Goal: Information Seeking & Learning: Understand process/instructions

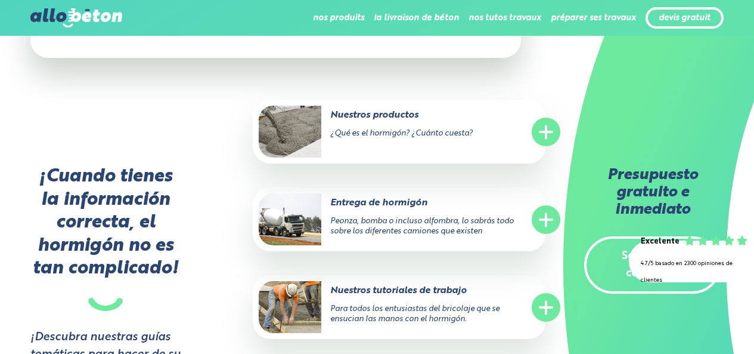
scroll to position [4321, 0]
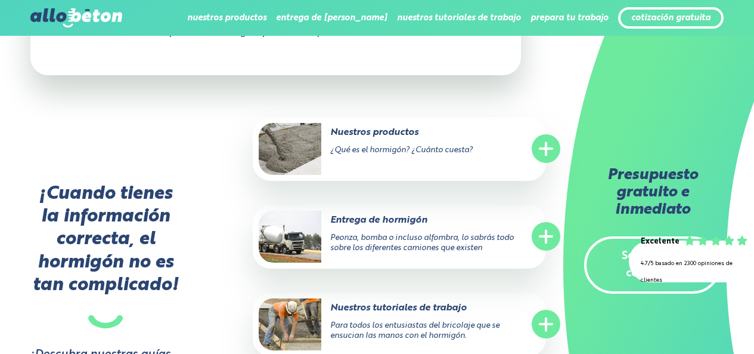
click at [566, 58] on div "Presupuesto gratuito e inmediato Solicito una cotización" at bounding box center [658, 177] width 191 height 354
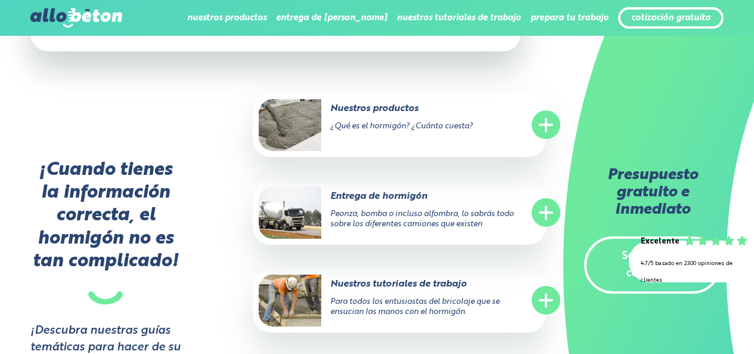
scroll to position [4392, 0]
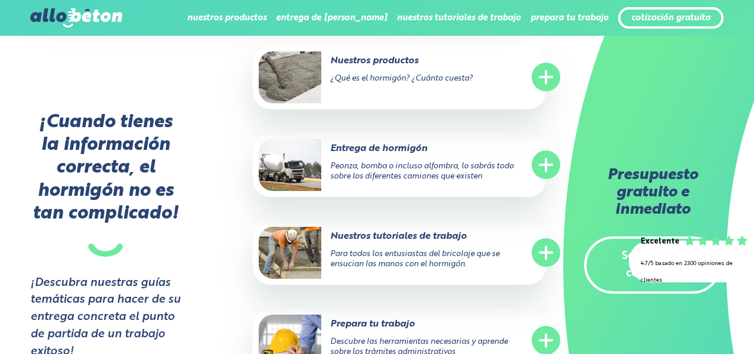
click at [543, 252] on line at bounding box center [546, 252] width 12 height 0
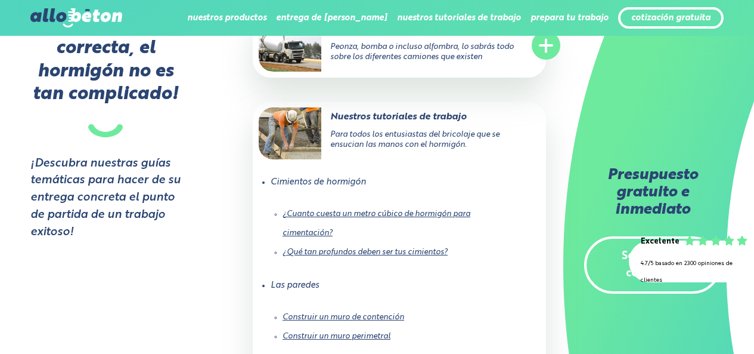
scroll to position [4535, 0]
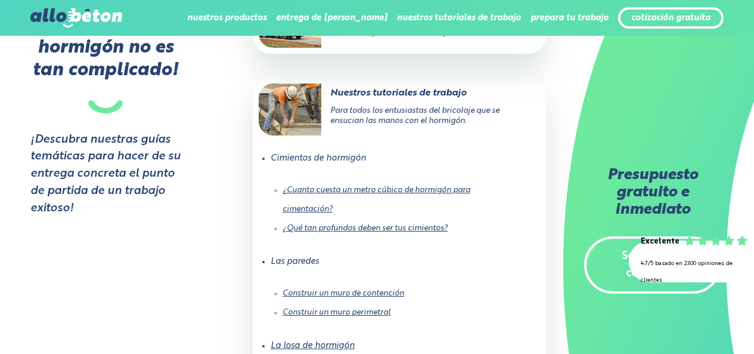
click at [318, 289] on font "Construir un muro de contención" at bounding box center [344, 293] width 122 height 8
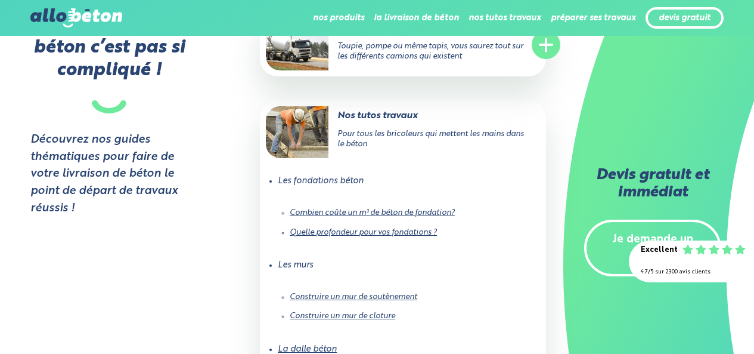
scroll to position [4632, 0]
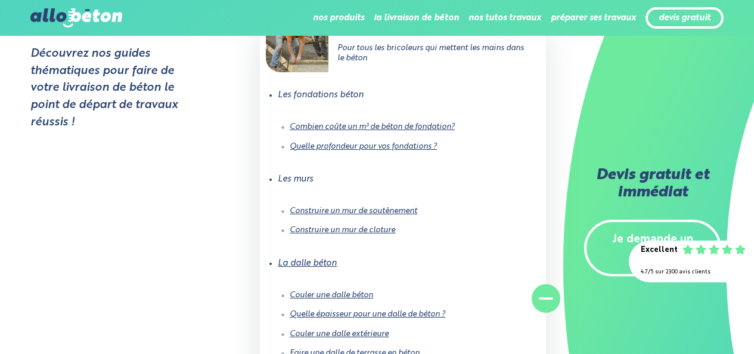
click at [544, 298] on line at bounding box center [546, 298] width 12 height 0
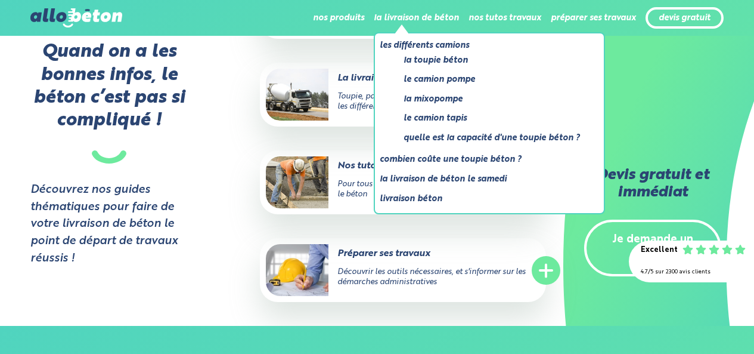
scroll to position [4496, 0]
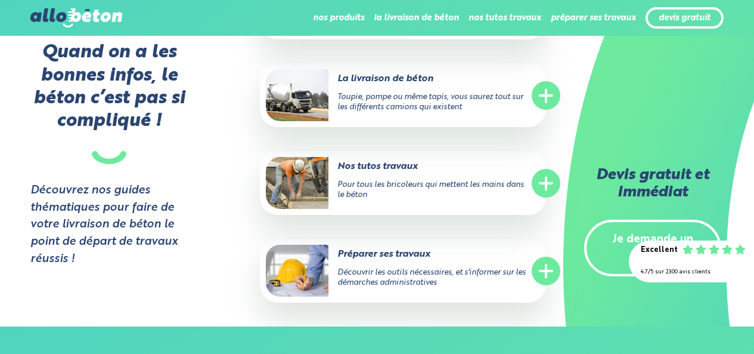
click at [543, 169] on circle at bounding box center [546, 183] width 29 height 29
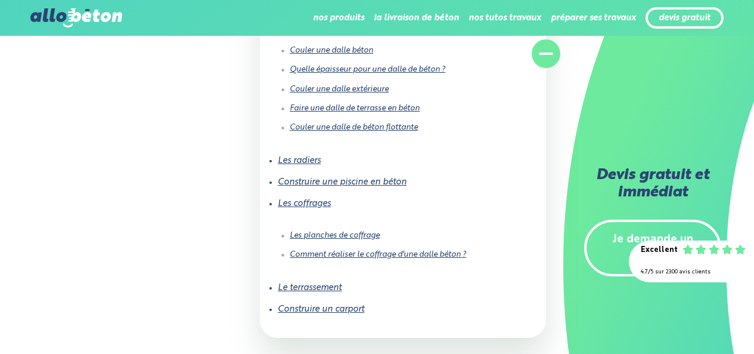
scroll to position [4877, 0]
click at [313, 199] on link "Les coffrages" at bounding box center [304, 203] width 53 height 8
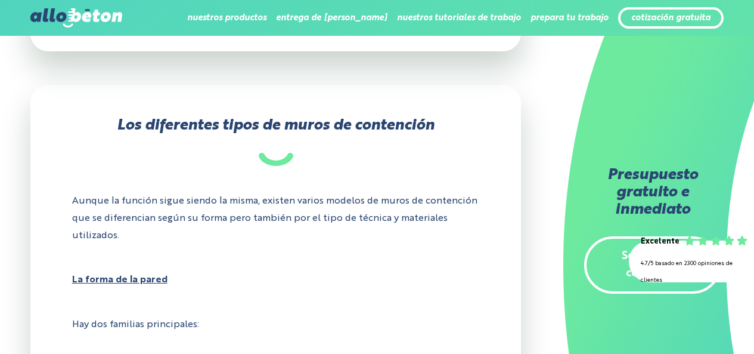
scroll to position [595, 0]
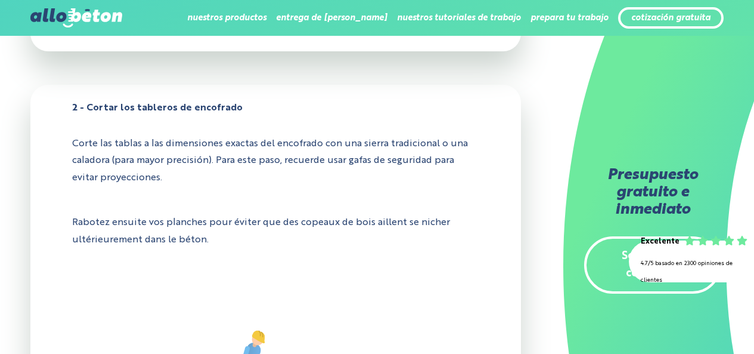
scroll to position [1754, 0]
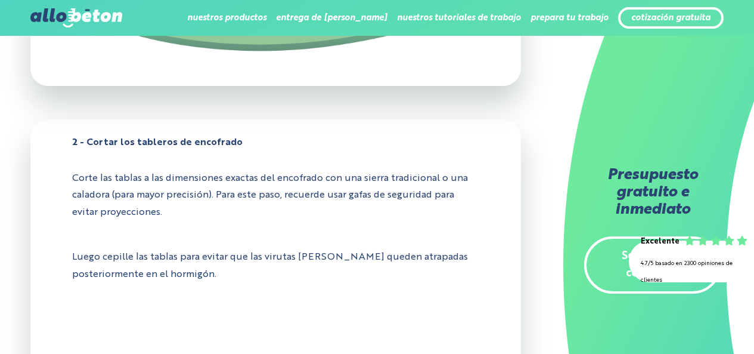
click at [340, 216] on p "Corte las tablas a las dimensiones exactas del encofrado con una sierra tradici…" at bounding box center [276, 195] width 408 height 69
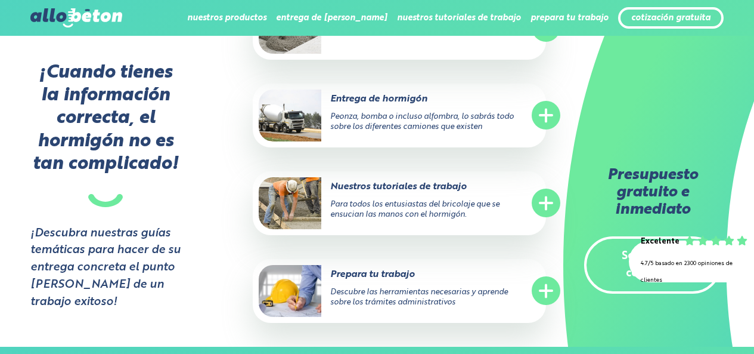
scroll to position [4497, 0]
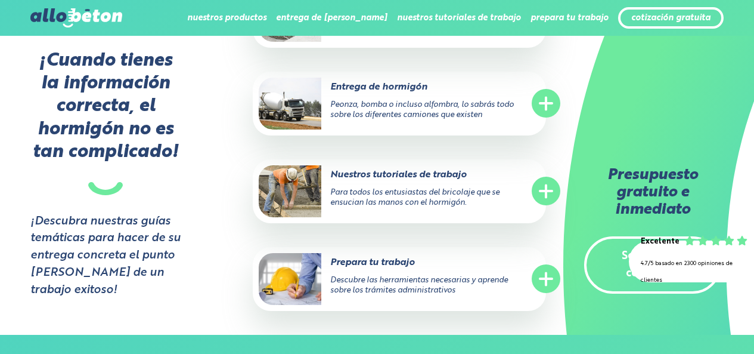
click at [542, 191] on line at bounding box center [546, 191] width 12 height 0
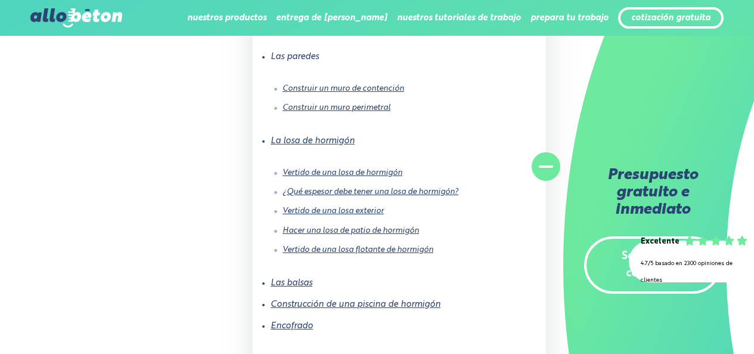
scroll to position [4807, 0]
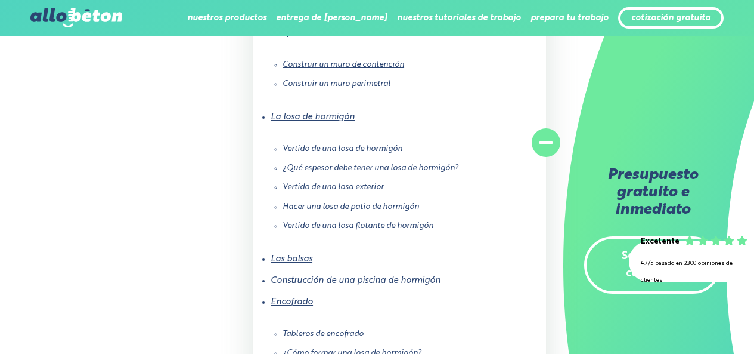
click at [374, 203] on font "Hacer una losa de patio de hormigón" at bounding box center [351, 207] width 137 height 8
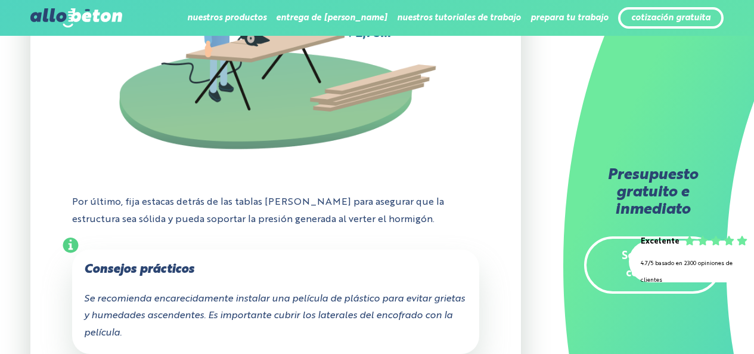
scroll to position [4269, 0]
